Goal: Task Accomplishment & Management: Manage account settings

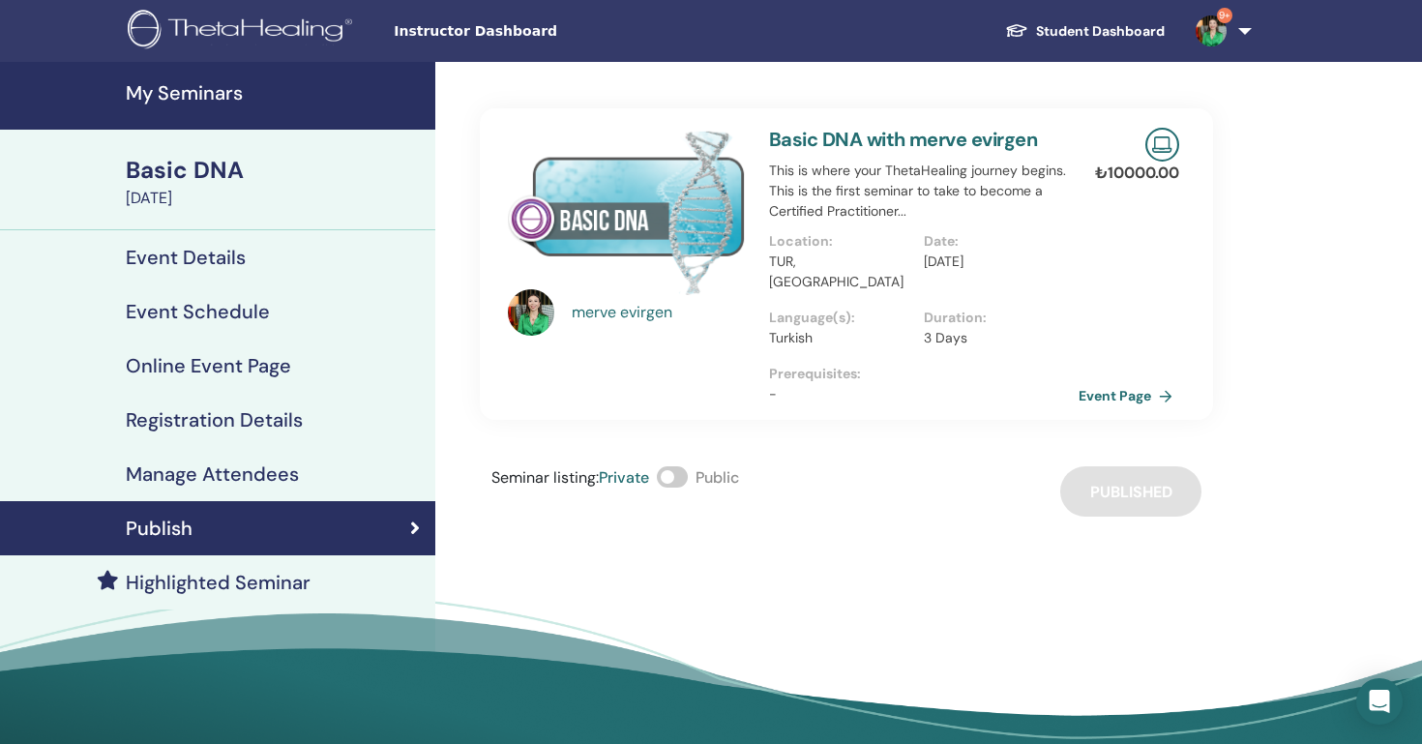
click at [450, 35] on span "Instructor Dashboard" at bounding box center [539, 31] width 290 height 20
click at [429, 39] on span "Instructor Dashboard" at bounding box center [539, 31] width 290 height 20
click at [303, 25] on img at bounding box center [243, 32] width 231 height 44
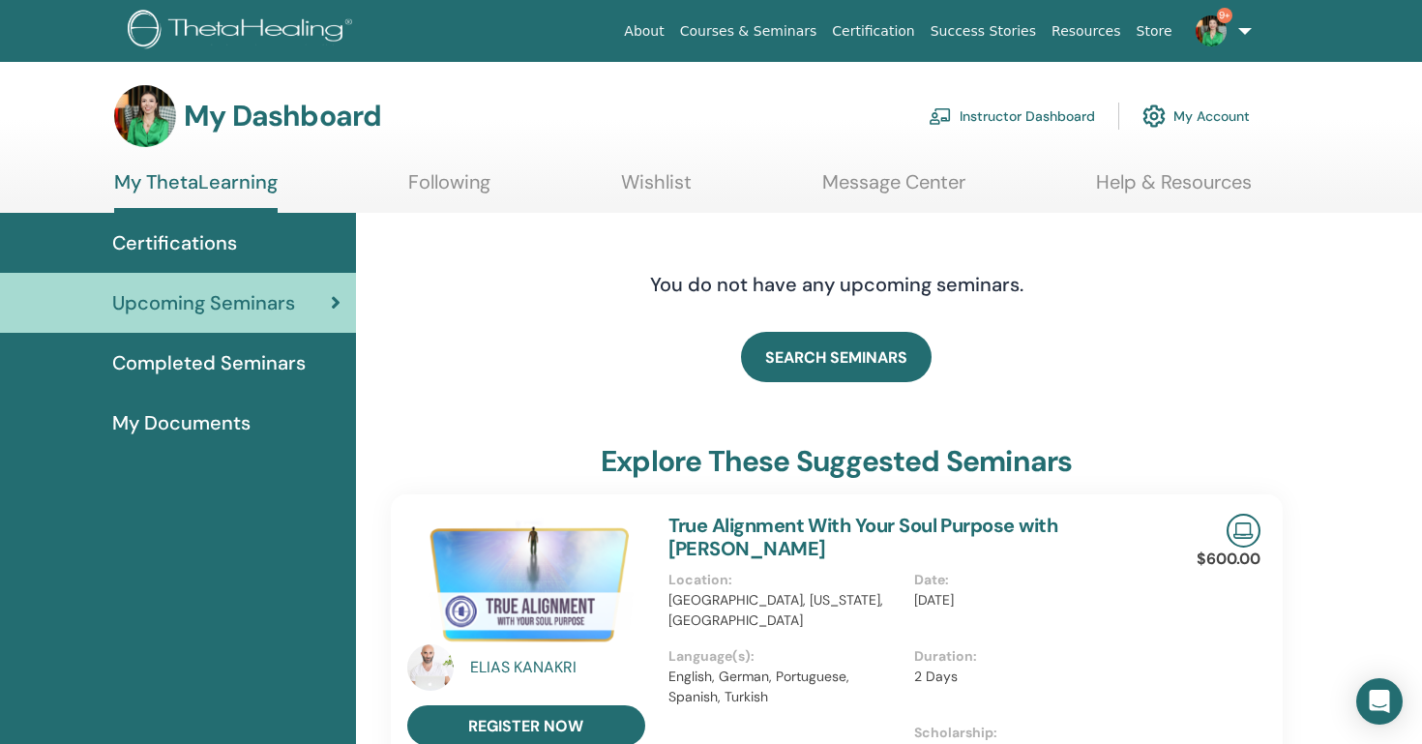
click at [1046, 122] on link "Instructor Dashboard" at bounding box center [1012, 116] width 166 height 43
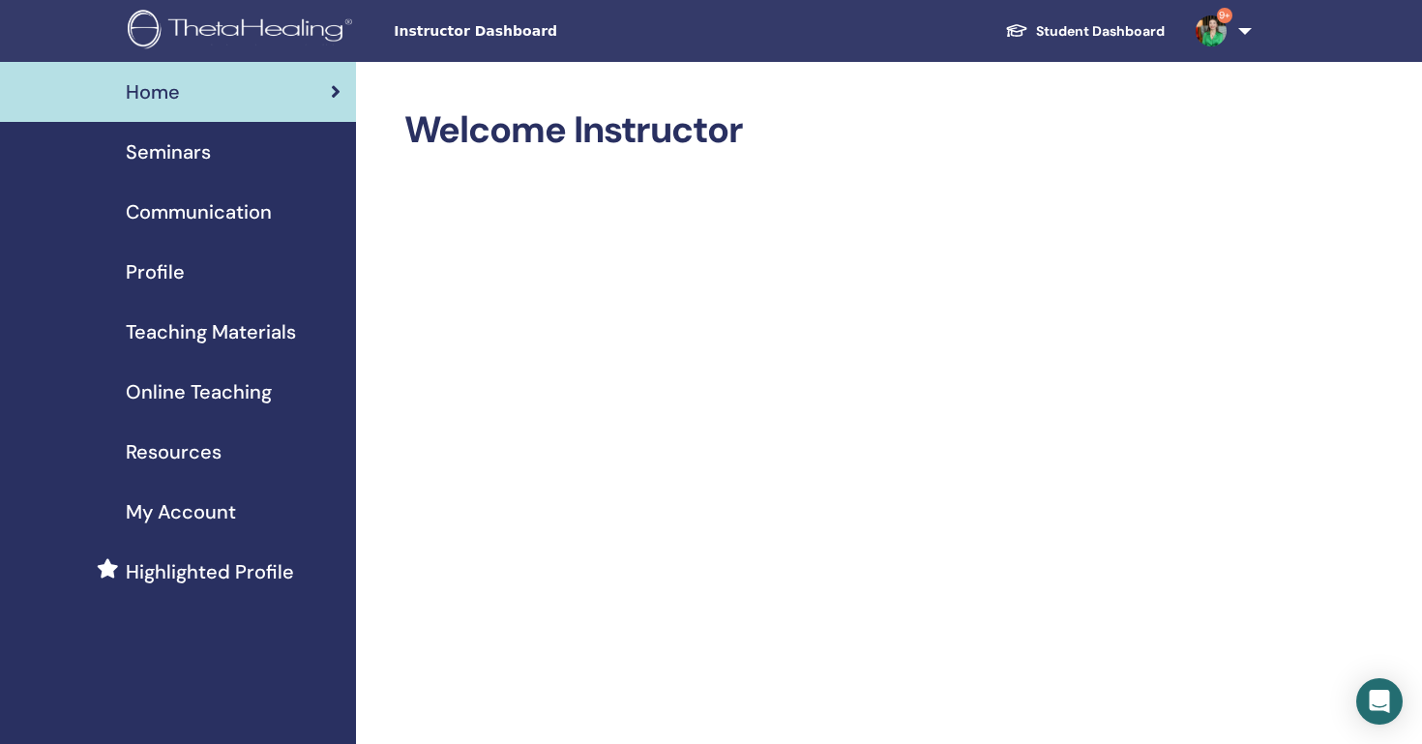
click at [159, 146] on span "Seminars" at bounding box center [168, 151] width 85 height 29
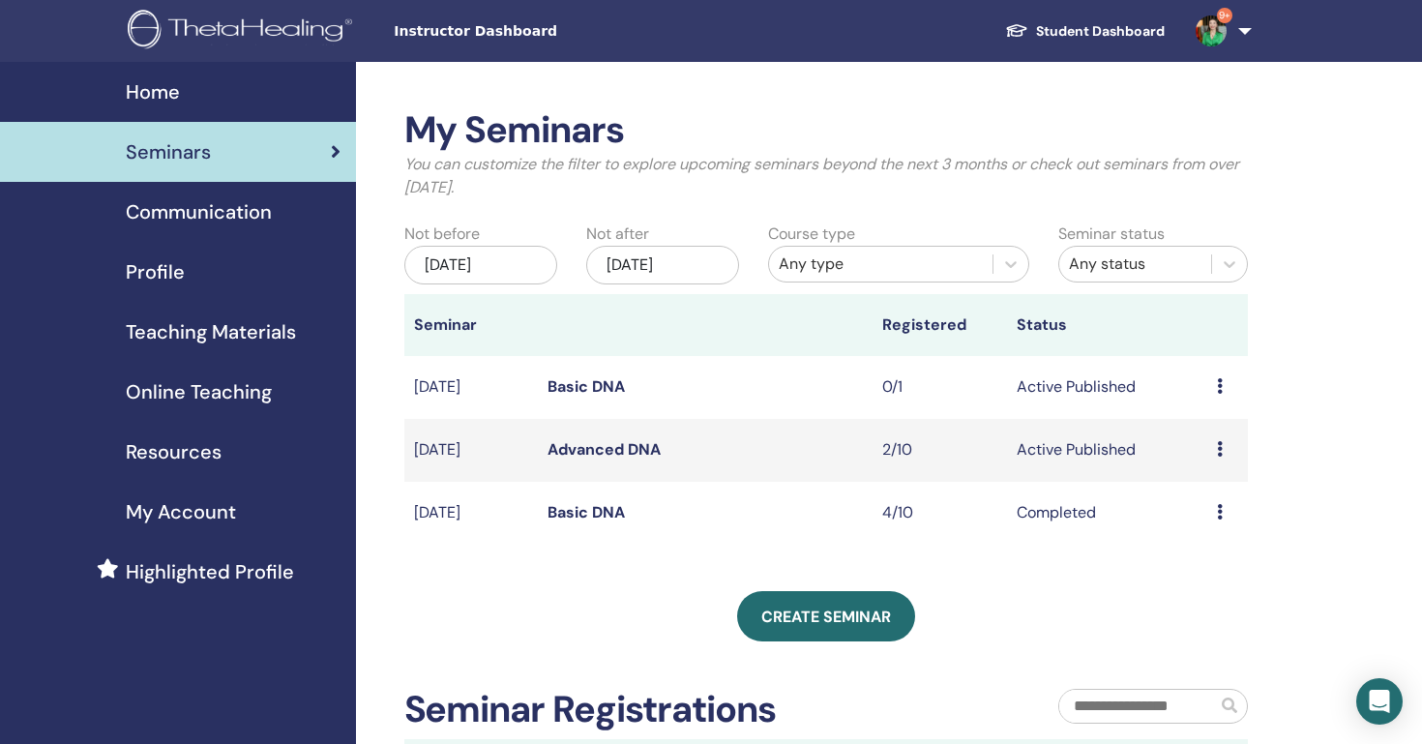
click at [1218, 453] on icon at bounding box center [1220, 448] width 6 height 15
click at [1238, 530] on link "Attendees" at bounding box center [1208, 527] width 74 height 20
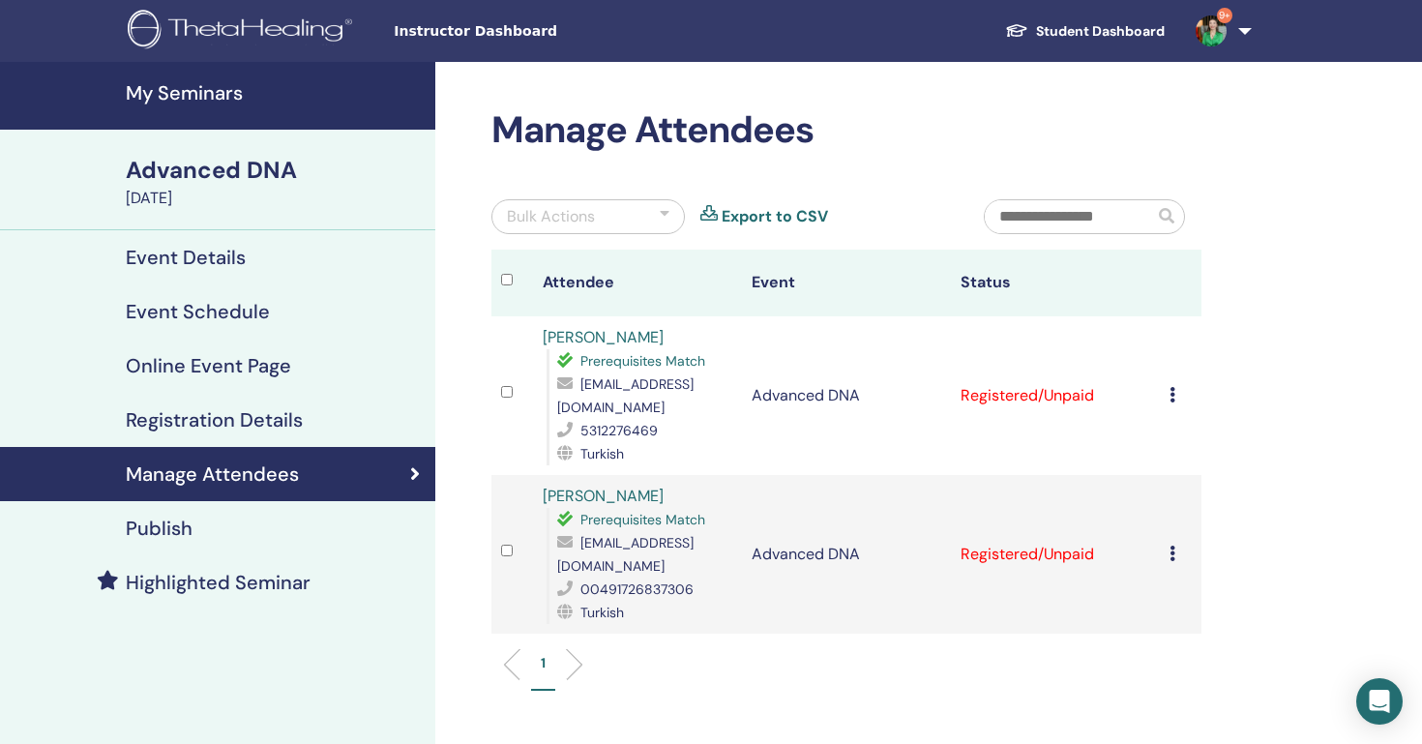
click at [1171, 387] on icon at bounding box center [1173, 394] width 6 height 15
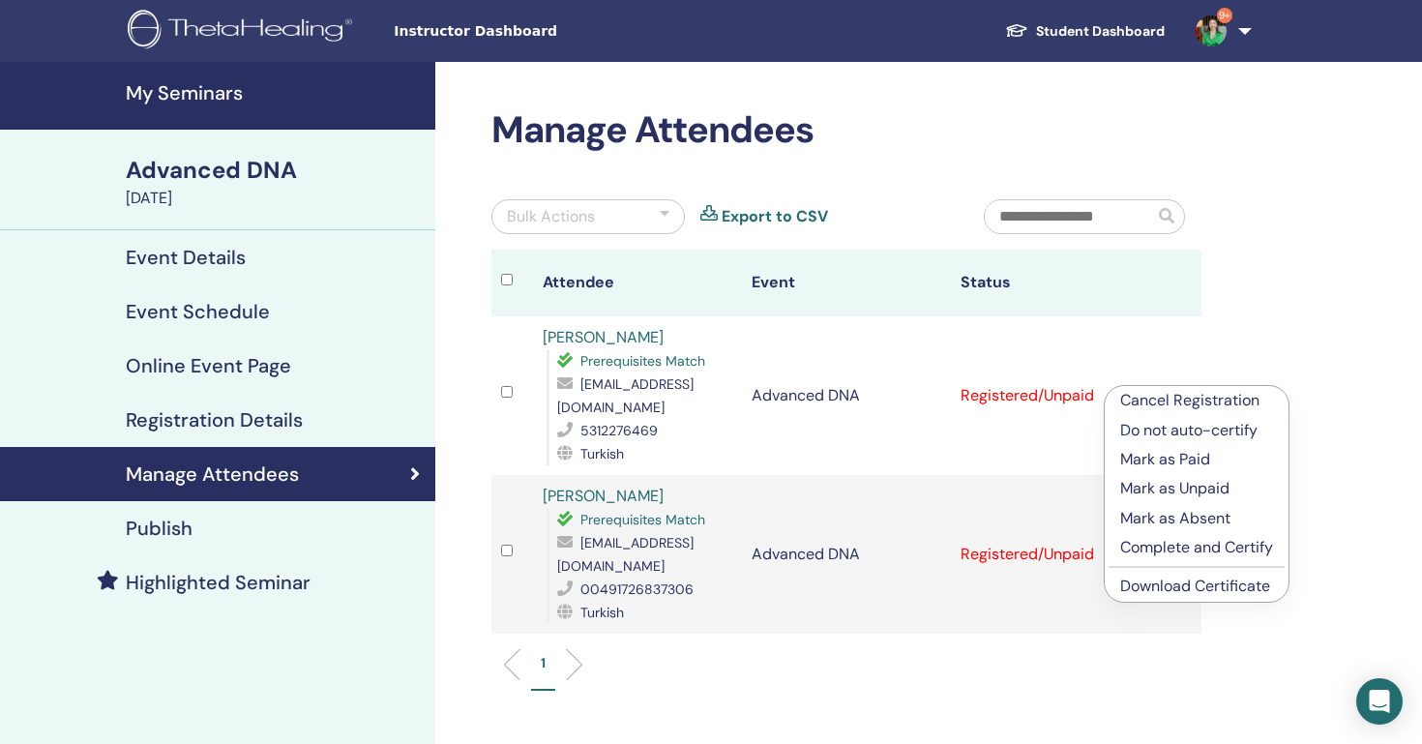
click at [1203, 544] on p "Complete and Certify" at bounding box center [1197, 547] width 153 height 23
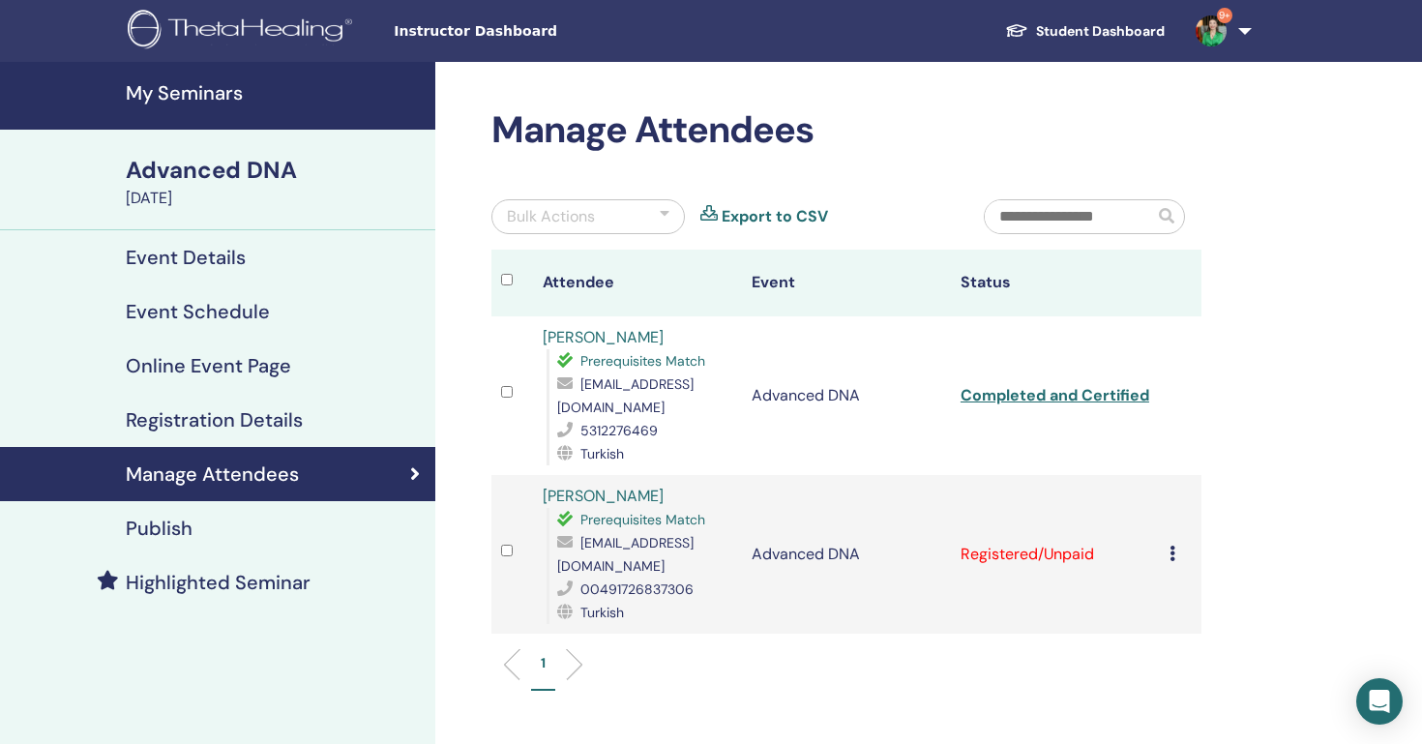
click at [1174, 546] on icon at bounding box center [1173, 553] width 6 height 15
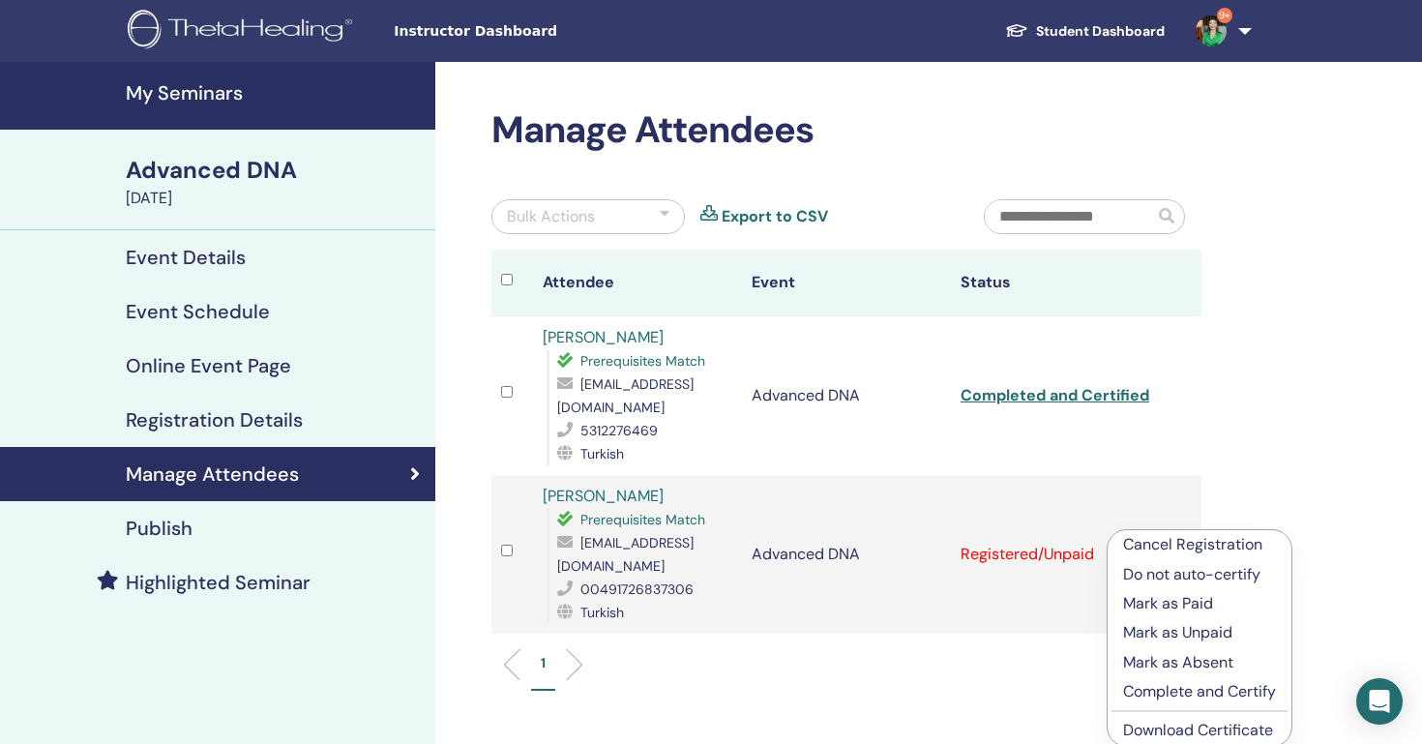
click at [1209, 693] on p "Complete and Certify" at bounding box center [1199, 691] width 153 height 23
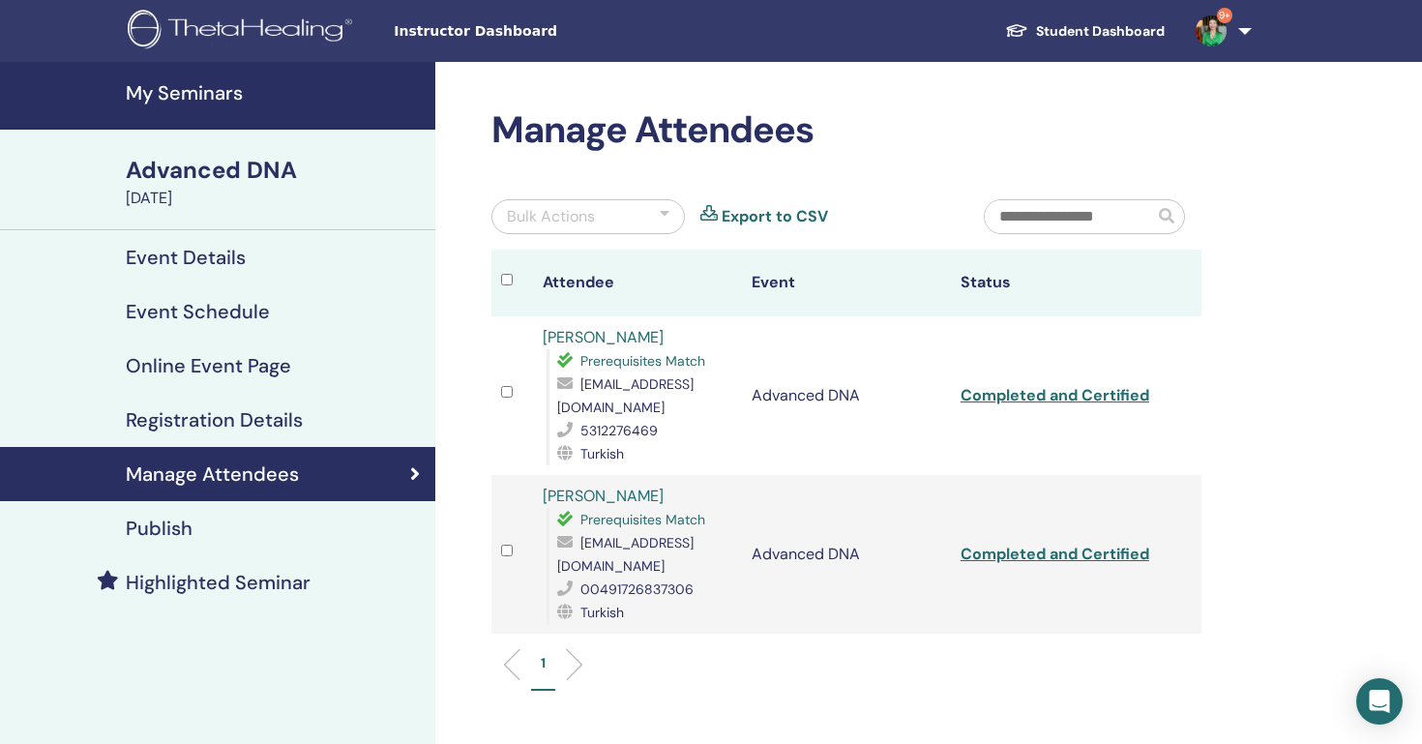
click at [1127, 385] on link "Completed and Certified" at bounding box center [1055, 395] width 189 height 20
click at [1105, 544] on link "Completed and Certified" at bounding box center [1055, 554] width 189 height 20
